Goal: Navigation & Orientation: Find specific page/section

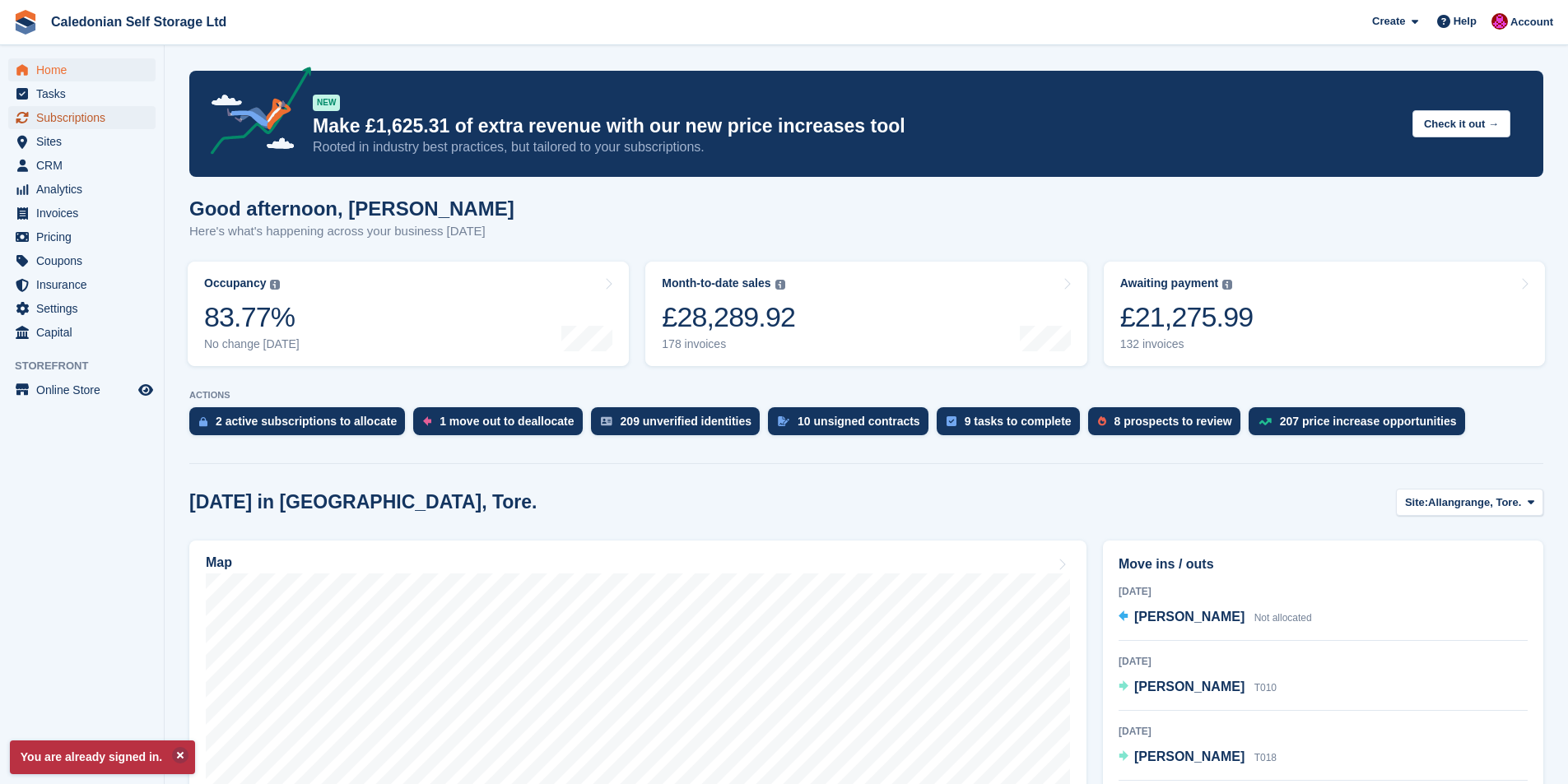
click at [89, 119] on span "Subscriptions" at bounding box center [86, 118] width 98 height 23
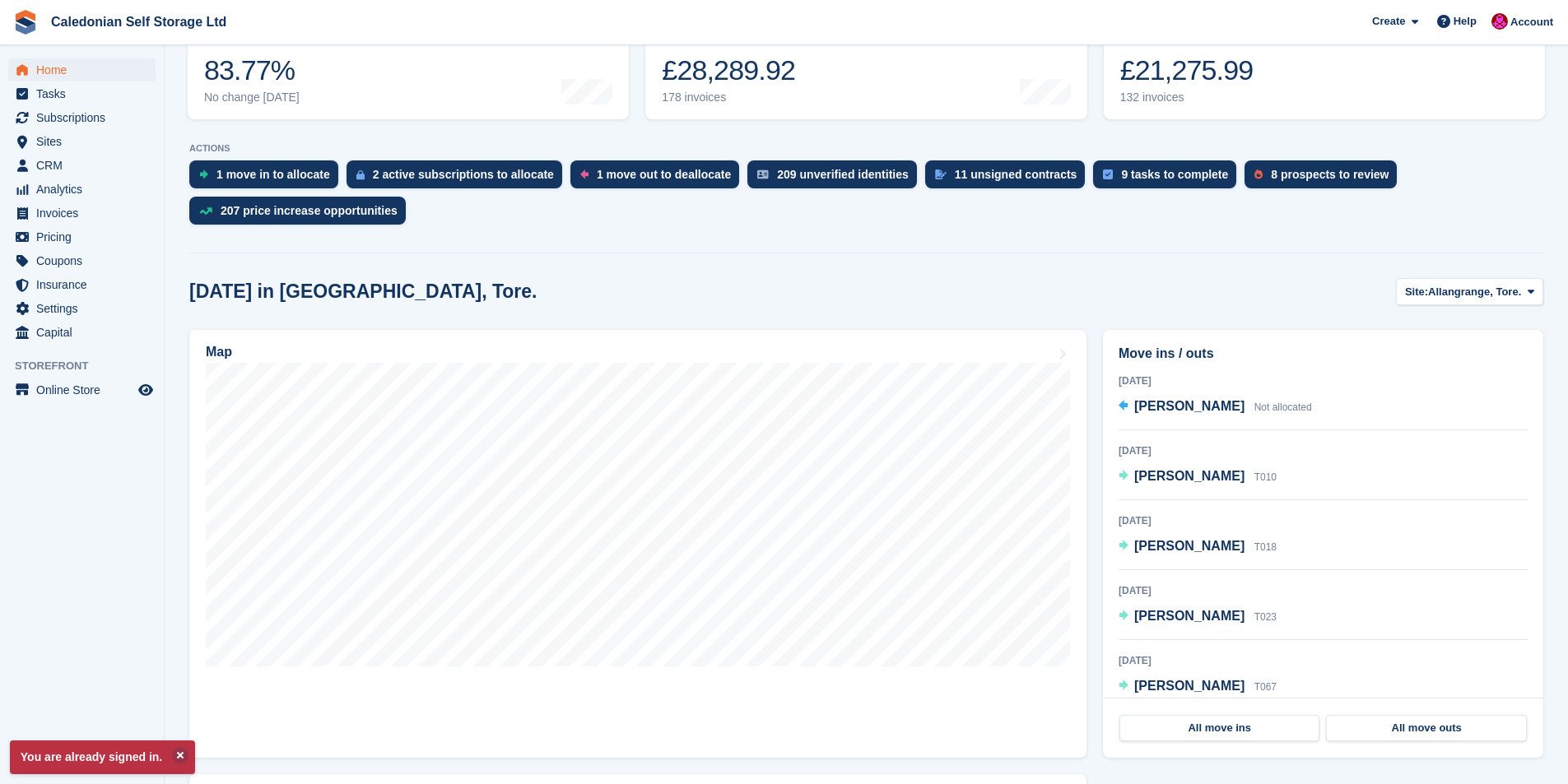
scroll to position [329, 0]
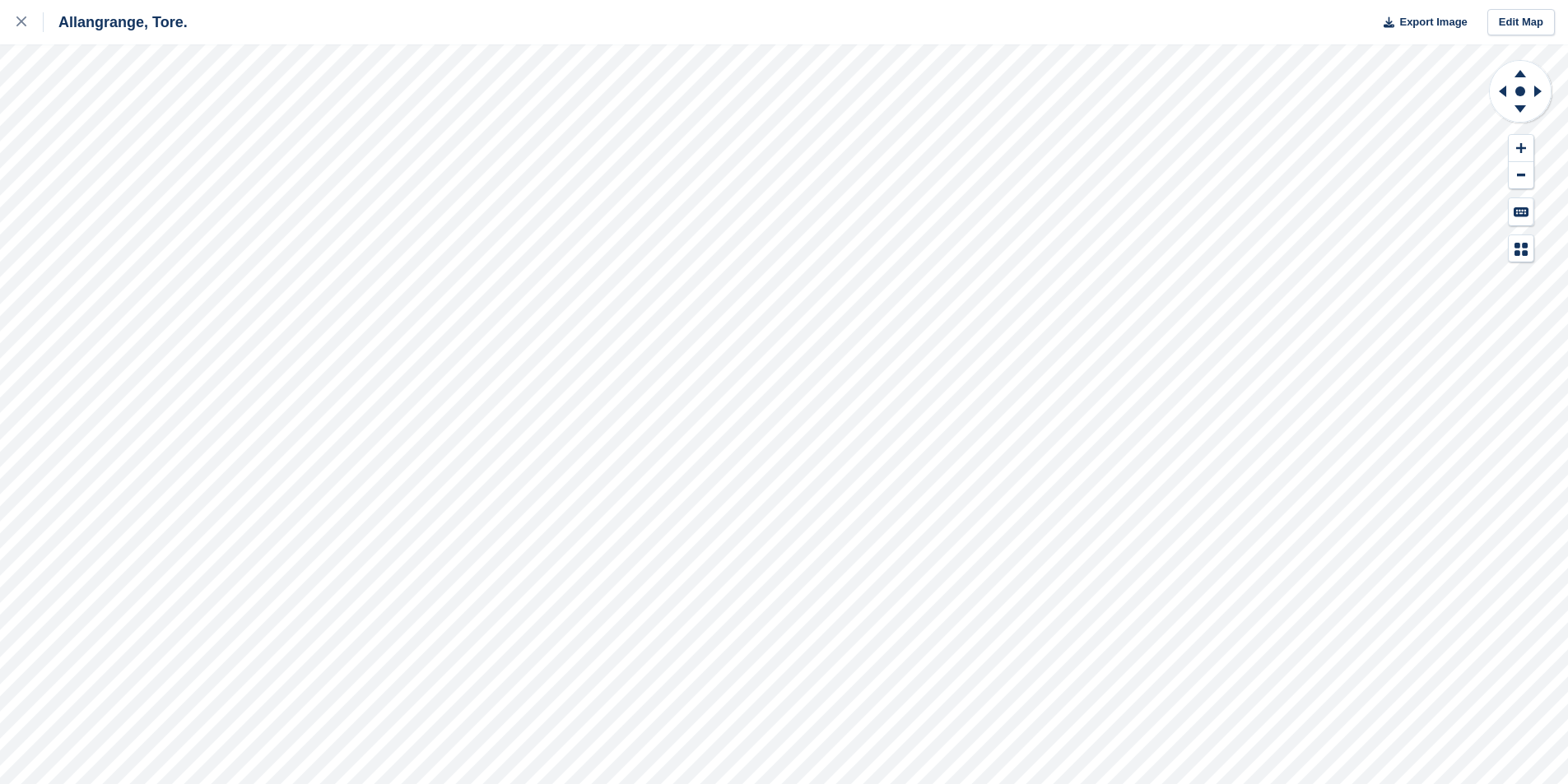
click at [234, 135] on div "Allangrange, Tore. Export Image Edit Map" at bounding box center [784, 392] width 1568 height 784
